Goal: Check status

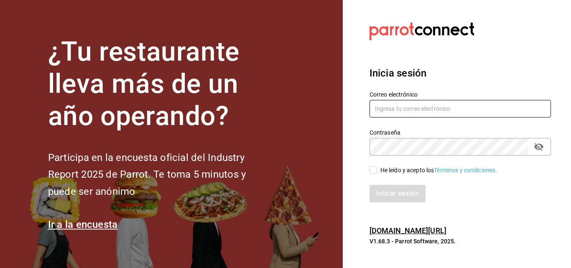
type input "[EMAIL_ADDRESS][DOMAIN_NAME]"
click at [395, 108] on input "[EMAIL_ADDRESS][DOMAIN_NAME]" at bounding box center [459, 109] width 181 height 18
click at [379, 173] on span "He leído y acepto los Términos y condiciones." at bounding box center [437, 170] width 120 height 9
click at [377, 173] on input "He leído y acepto los Términos y condiciones." at bounding box center [373, 170] width 8 height 8
checkbox input "true"
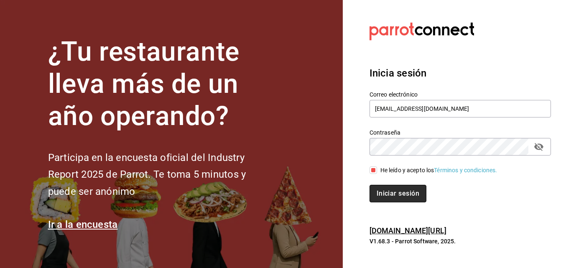
click at [385, 189] on button "Iniciar sesión" at bounding box center [397, 194] width 57 height 18
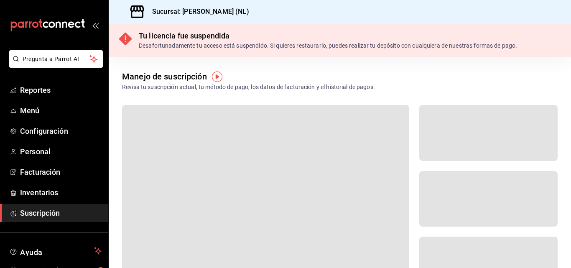
click at [227, 37] on div "Tu licencia fue suspendida" at bounding box center [328, 35] width 378 height 11
click at [54, 209] on span "Suscripción" at bounding box center [60, 212] width 81 height 11
click at [180, 53] on div "Tu licencia fue suspendida Desafortunadamente tu acceso está suspendido. Si qui…" at bounding box center [340, 39] width 462 height 33
click at [57, 109] on span "Menú" at bounding box center [60, 110] width 81 height 11
click at [241, 37] on div "Tu licencia fue suspendida" at bounding box center [328, 35] width 378 height 11
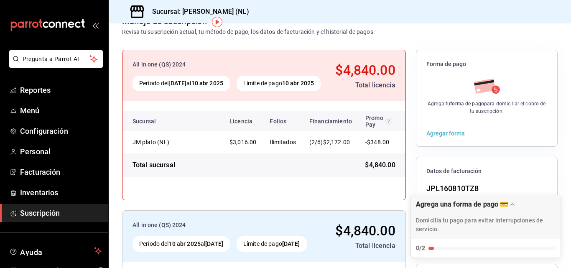
scroll to position [59, 0]
